Goal: Task Accomplishment & Management: Use online tool/utility

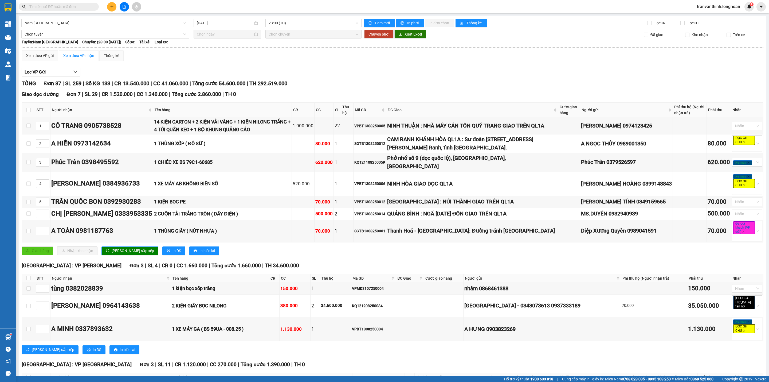
click at [83, 7] on input "text" at bounding box center [60, 7] width 63 height 6
click at [48, 4] on input "text" at bounding box center [60, 7] width 63 height 6
